Goal: Task Accomplishment & Management: Complete application form

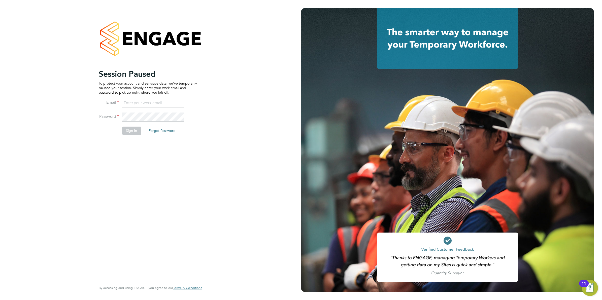
type input "mhabbershaw@spheresolutions.co.uk"
click at [133, 131] on button "Sign In" at bounding box center [131, 131] width 19 height 8
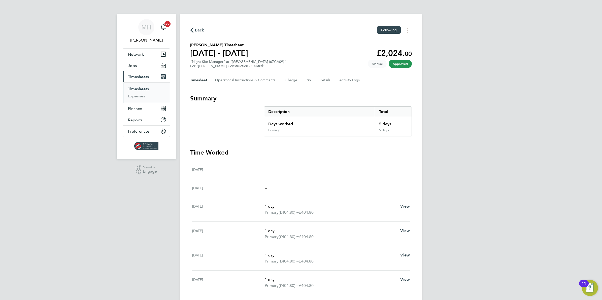
click at [138, 89] on link "Timesheets" at bounding box center [138, 89] width 21 height 5
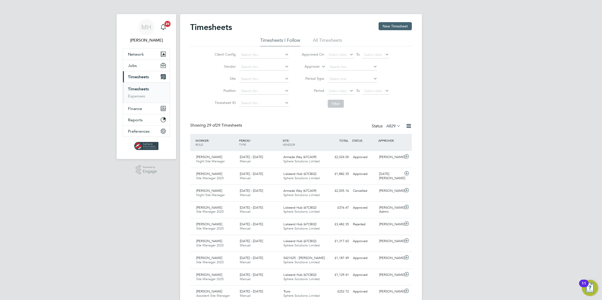
click at [391, 25] on button "New Timesheet" at bounding box center [395, 26] width 33 height 8
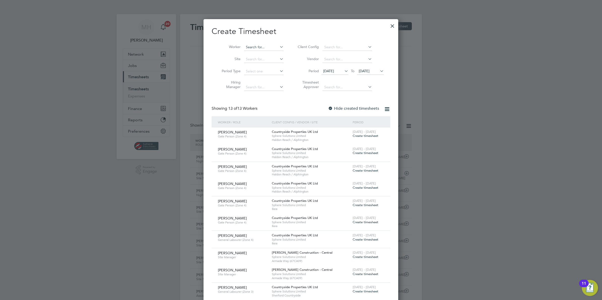
click at [261, 48] on input at bounding box center [264, 47] width 40 height 7
click at [271, 52] on li "[PERSON_NAME]" at bounding box center [264, 54] width 40 height 7
type input "[PERSON_NAME]"
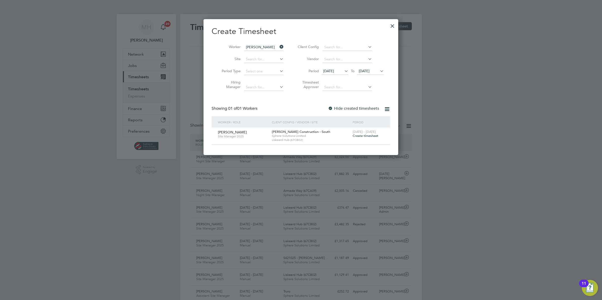
click at [372, 135] on span "Create timesheet" at bounding box center [366, 136] width 26 height 4
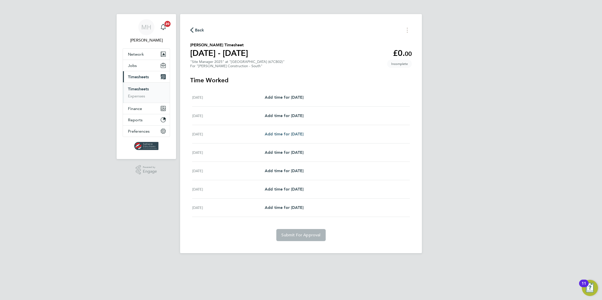
click at [286, 135] on span "Add time for [DATE]" at bounding box center [284, 134] width 39 height 5
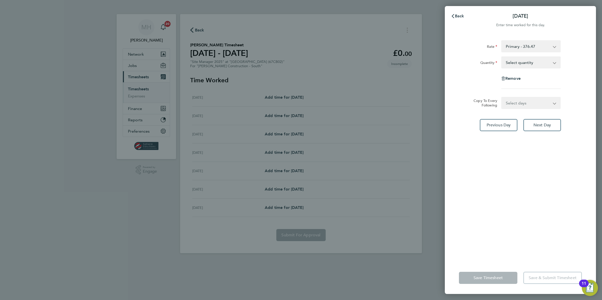
click at [515, 64] on select "Select quantity 0.5 1" at bounding box center [528, 62] width 52 height 11
click at [486, 80] on div "Remove" at bounding box center [520, 79] width 127 height 12
click at [281, 97] on div "Back [DATE] Enter time worked for this day. Rate Primary - 376.47 Quantity Sele…" at bounding box center [301, 150] width 602 height 300
click at [530, 86] on div "Rate Primary - 376.47 Quantity Select quantity 0.5 1 Remove" at bounding box center [520, 64] width 123 height 49
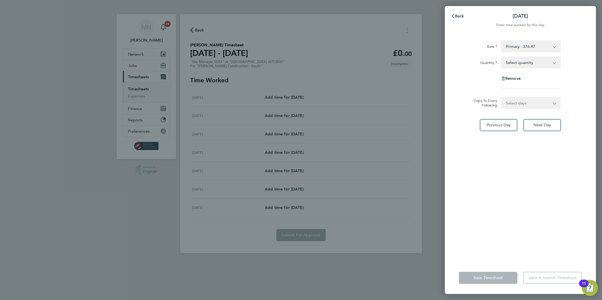
click at [530, 86] on div "Rate Primary - 376.47 Quantity Select quantity 0.5 1 Remove" at bounding box center [520, 64] width 123 height 49
click at [549, 66] on select "Select quantity 0.5 1" at bounding box center [528, 62] width 52 height 11
click at [460, 15] on span "Back" at bounding box center [459, 16] width 9 height 5
